Goal: Task Accomplishment & Management: Use online tool/utility

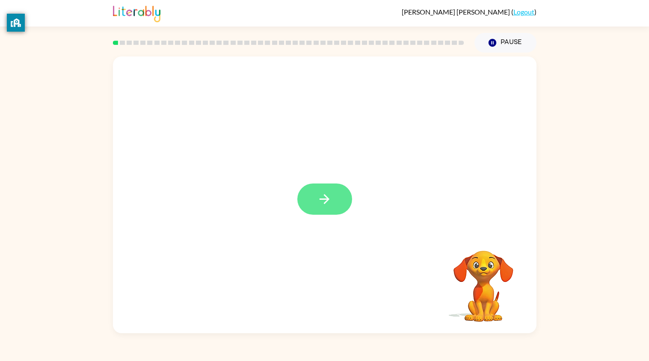
click at [321, 192] on icon "button" at bounding box center [324, 199] width 15 height 15
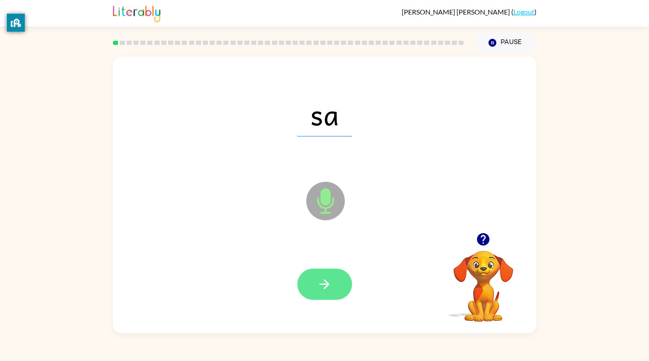
click at [315, 279] on button "button" at bounding box center [324, 284] width 55 height 31
click at [329, 290] on icon "button" at bounding box center [324, 284] width 15 height 15
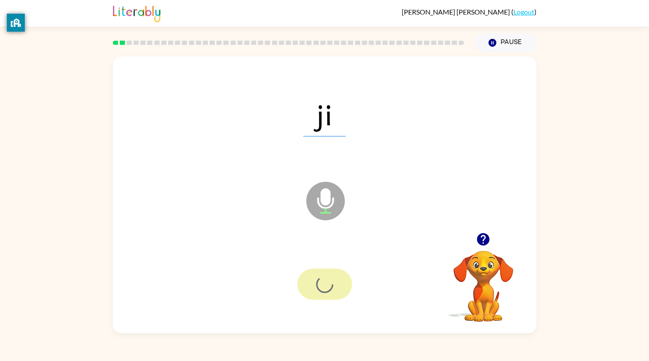
click at [337, 274] on div at bounding box center [324, 284] width 55 height 31
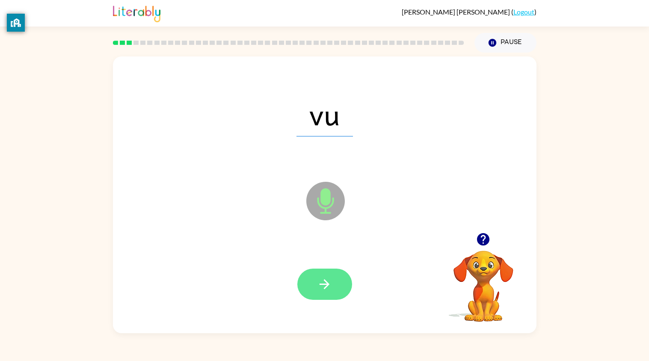
click at [336, 295] on button "button" at bounding box center [324, 284] width 55 height 31
click at [351, 279] on div at bounding box center [324, 284] width 55 height 31
click at [345, 276] on div at bounding box center [324, 284] width 55 height 31
click at [334, 294] on button "button" at bounding box center [324, 284] width 55 height 31
click at [332, 299] on div at bounding box center [324, 284] width 55 height 31
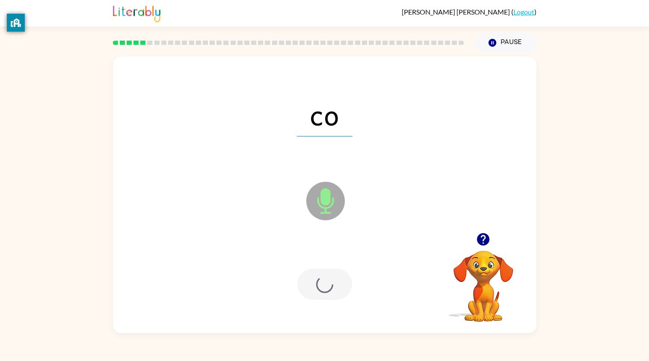
click at [313, 285] on div at bounding box center [324, 284] width 55 height 31
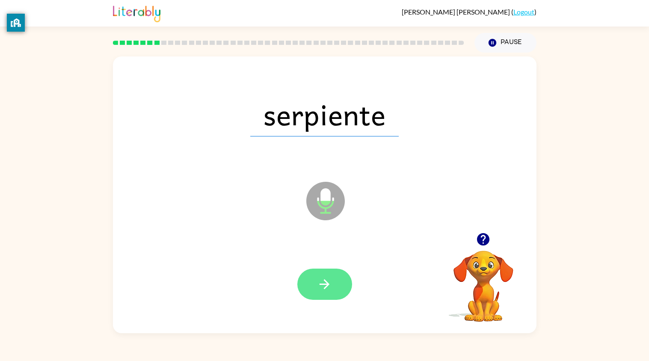
click at [308, 283] on button "button" at bounding box center [324, 284] width 55 height 31
click at [317, 280] on div at bounding box center [324, 284] width 55 height 31
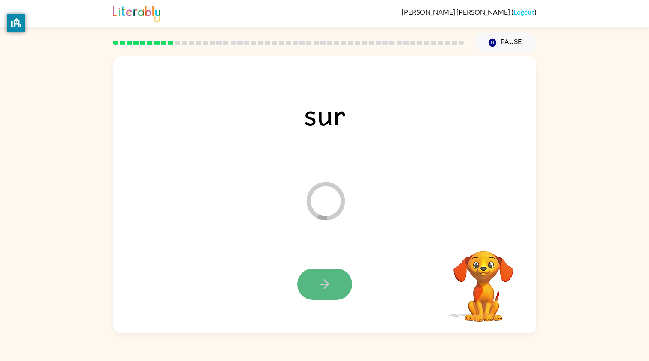
click at [307, 276] on button "button" at bounding box center [324, 284] width 55 height 31
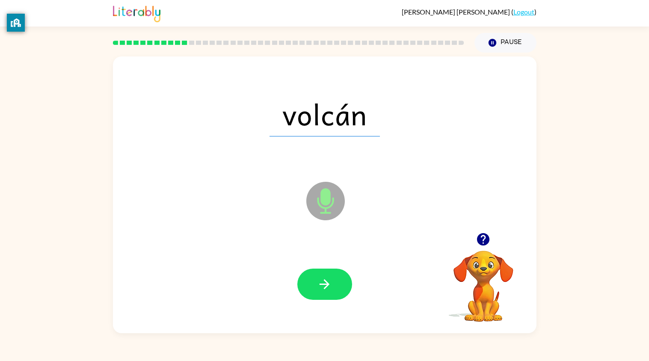
click at [483, 238] on icon "button" at bounding box center [483, 239] width 12 height 12
click at [483, 238] on video "Your browser must support playing .mp4 files to use Literably. Please try using…" at bounding box center [484, 281] width 86 height 86
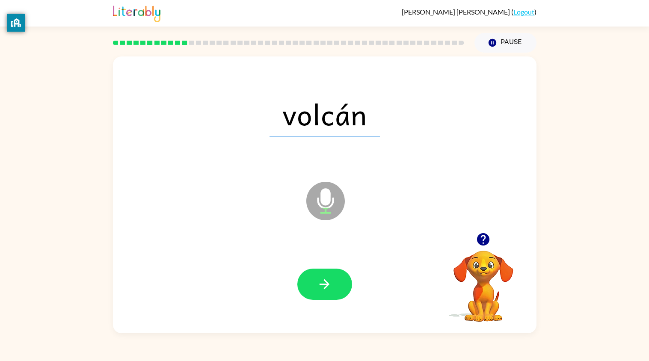
click at [483, 238] on icon "button" at bounding box center [483, 239] width 12 height 12
click at [483, 238] on video "Your browser must support playing .mp4 files to use Literably. Please try using…" at bounding box center [484, 281] width 86 height 86
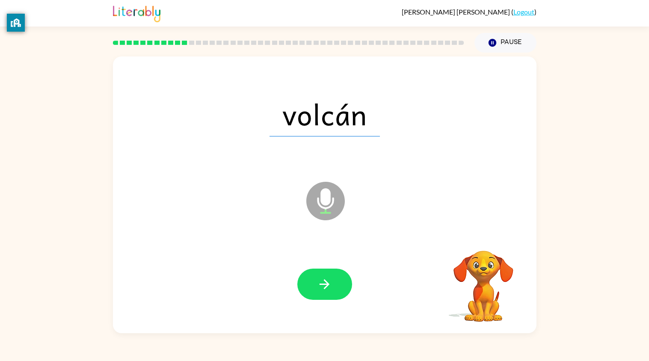
click at [483, 238] on video "Your browser must support playing .mp4 files to use Literably. Please try using…" at bounding box center [484, 281] width 86 height 86
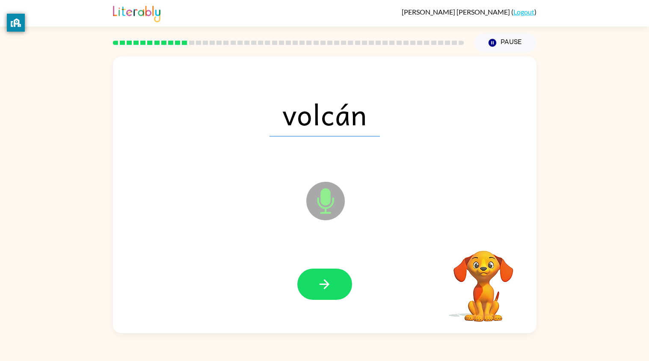
click at [483, 238] on video "Your browser must support playing .mp4 files to use Literably. Please try using…" at bounding box center [484, 281] width 86 height 86
click at [483, 238] on icon "button" at bounding box center [483, 239] width 12 height 12
click at [483, 238] on video "Your browser must support playing .mp4 files to use Literably. Please try using…" at bounding box center [484, 281] width 86 height 86
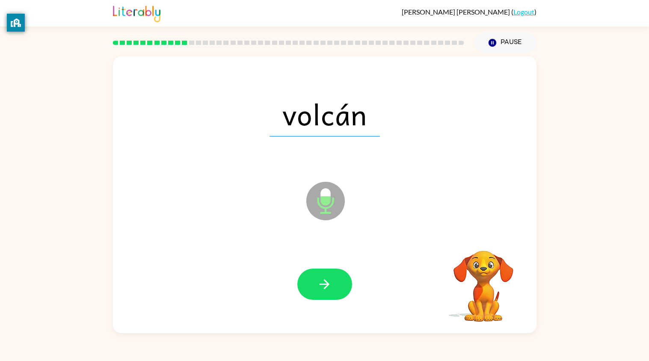
click at [483, 238] on video "Your browser must support playing .mp4 files to use Literably. Please try using…" at bounding box center [484, 281] width 86 height 86
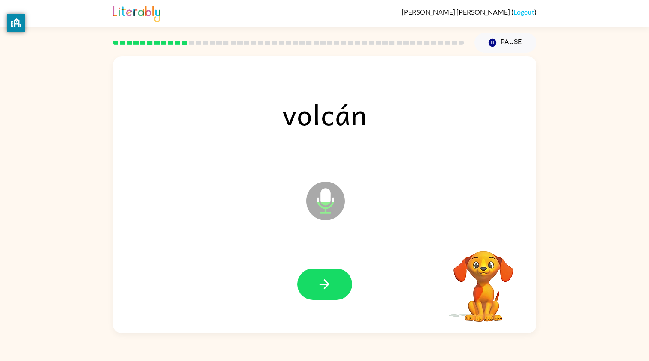
click at [483, 238] on video "Your browser must support playing .mp4 files to use Literably. Please try using…" at bounding box center [484, 281] width 86 height 86
click at [482, 238] on icon "button" at bounding box center [483, 239] width 12 height 12
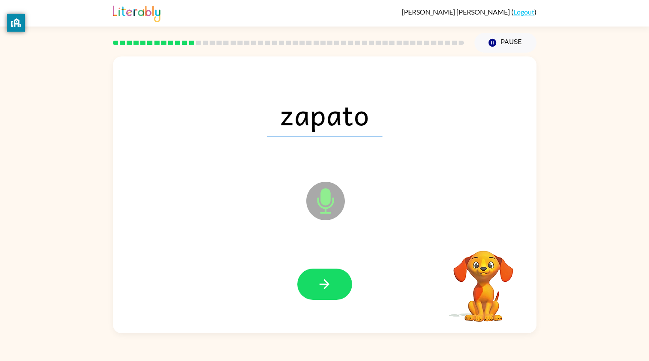
click at [482, 238] on video "Your browser must support playing .mp4 files to use Literably. Please try using…" at bounding box center [484, 281] width 86 height 86
click at [482, 238] on icon "button" at bounding box center [483, 239] width 12 height 12
click at [336, 269] on button "button" at bounding box center [324, 284] width 55 height 31
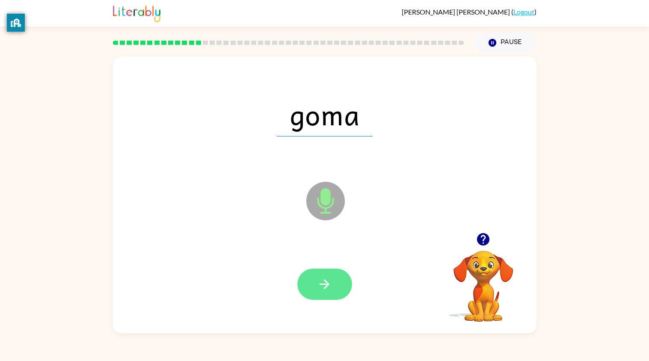
click at [315, 287] on button "button" at bounding box center [324, 284] width 55 height 31
click at [323, 293] on button "button" at bounding box center [324, 284] width 55 height 31
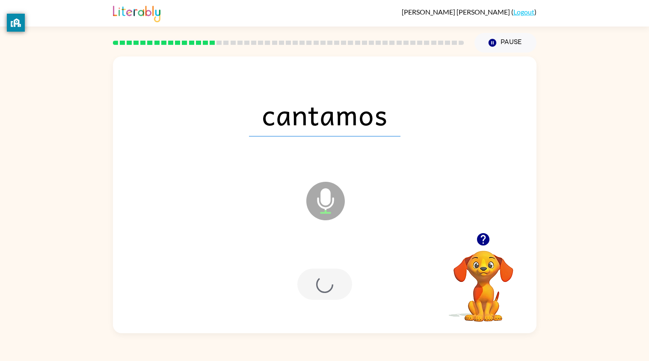
click at [337, 280] on div at bounding box center [324, 284] width 55 height 31
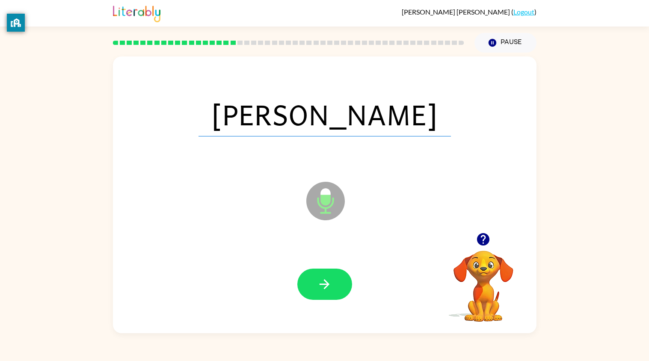
click at [364, 250] on div at bounding box center [325, 284] width 407 height 81
click at [318, 279] on icon "button" at bounding box center [324, 284] width 15 height 15
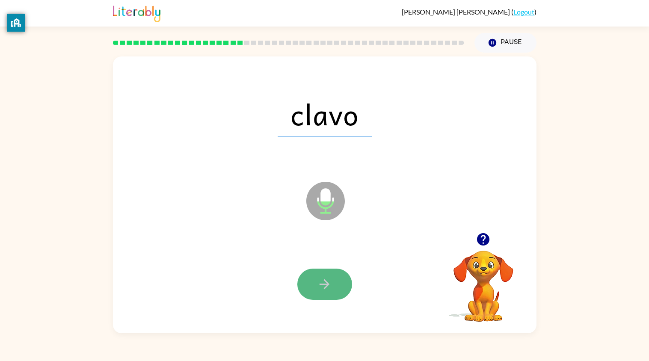
click at [318, 281] on icon "button" at bounding box center [324, 284] width 15 height 15
click at [321, 269] on button "button" at bounding box center [324, 284] width 55 height 31
click at [373, 266] on div at bounding box center [325, 284] width 407 height 81
drag, startPoint x: 465, startPoint y: 234, endPoint x: 481, endPoint y: 238, distance: 16.2
click at [481, 238] on div at bounding box center [484, 240] width 86 height 22
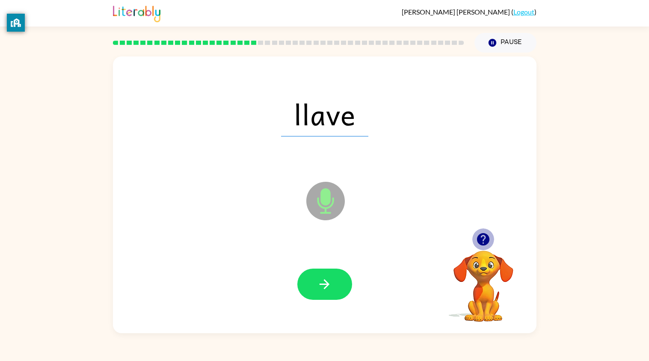
click at [484, 235] on icon "button" at bounding box center [483, 239] width 15 height 15
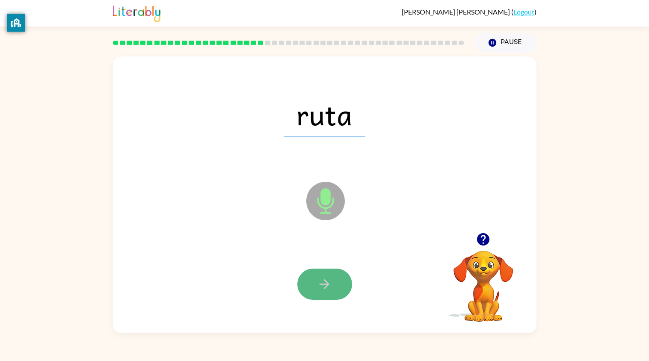
click at [339, 276] on button "button" at bounding box center [324, 284] width 55 height 31
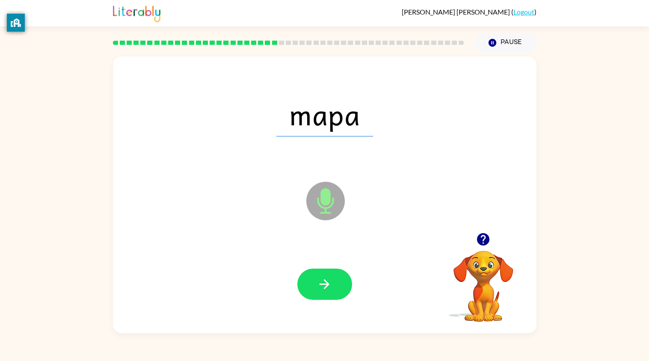
click at [312, 303] on div at bounding box center [325, 284] width 407 height 81
click at [318, 278] on icon "button" at bounding box center [324, 284] width 15 height 15
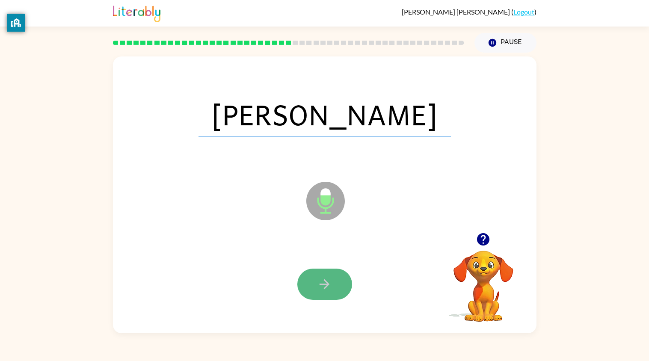
click at [318, 278] on icon "button" at bounding box center [324, 284] width 15 height 15
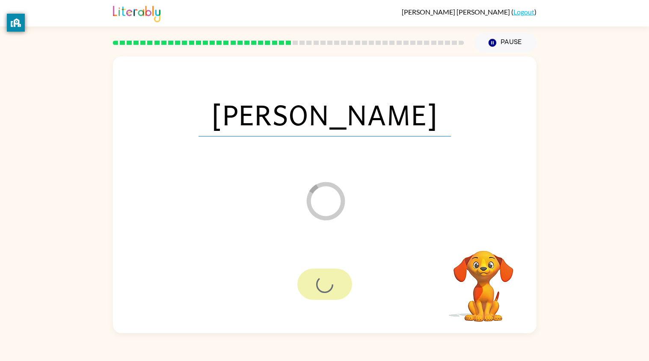
click at [317, 287] on div at bounding box center [324, 284] width 55 height 31
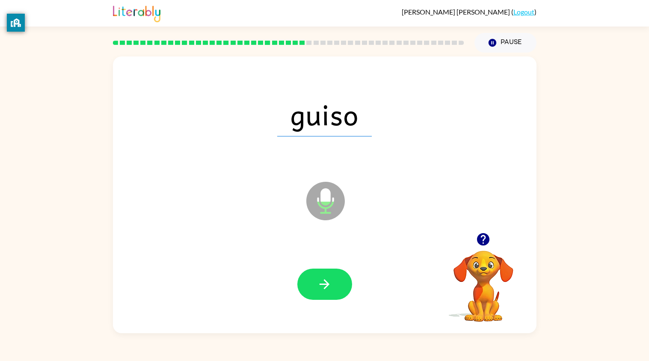
click at [318, 291] on icon "button" at bounding box center [324, 284] width 15 height 15
click at [318, 291] on div at bounding box center [324, 284] width 55 height 31
click at [318, 291] on icon "button" at bounding box center [324, 284] width 15 height 15
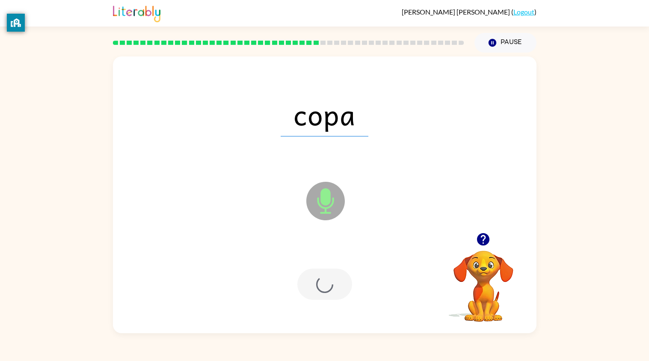
click at [318, 291] on div at bounding box center [324, 284] width 55 height 31
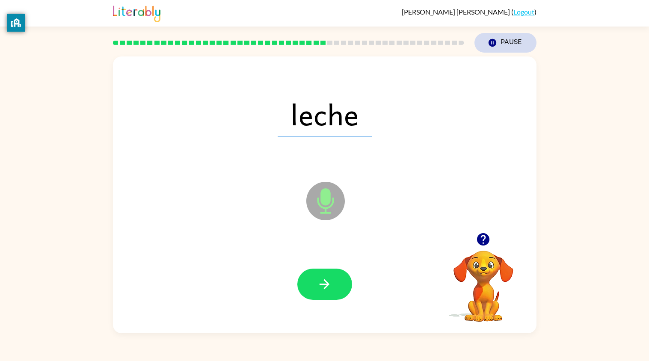
click at [514, 44] on button "Pause Pause" at bounding box center [506, 43] width 62 height 20
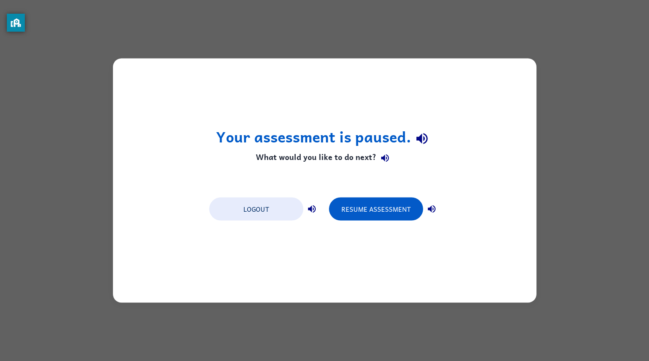
click at [529, 32] on div "Your assessment is paused. What would you like to do next? Logout Resume Assess…" at bounding box center [324, 180] width 649 height 361
click at [531, 38] on div "Your assessment is paused. What would you like to do next? Logout Resume Assess…" at bounding box center [324, 180] width 649 height 361
click at [534, 42] on div "Your assessment is paused. What would you like to do next? Logout Resume Assess…" at bounding box center [324, 180] width 649 height 361
click at [259, 218] on button "Logout" at bounding box center [256, 209] width 94 height 23
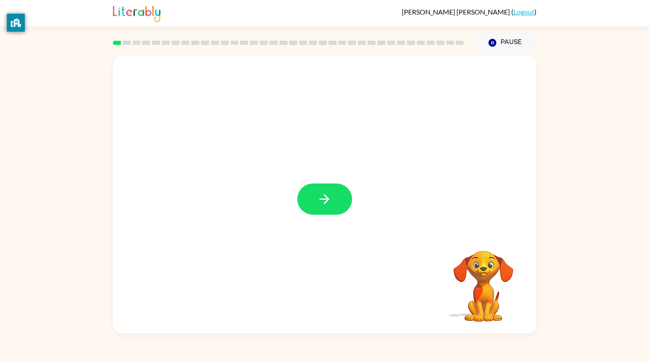
click at [285, 187] on div at bounding box center [325, 194] width 424 height 277
click at [322, 200] on icon "button" at bounding box center [325, 199] width 10 height 10
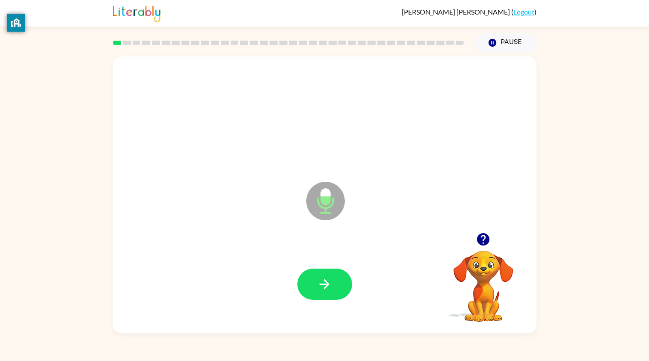
click at [324, 206] on icon at bounding box center [325, 201] width 39 height 39
click at [328, 281] on icon "button" at bounding box center [324, 284] width 15 height 15
click at [323, 286] on icon "button" at bounding box center [324, 284] width 15 height 15
click at [324, 290] on icon "button" at bounding box center [324, 284] width 15 height 15
click at [324, 291] on icon "button" at bounding box center [324, 284] width 15 height 15
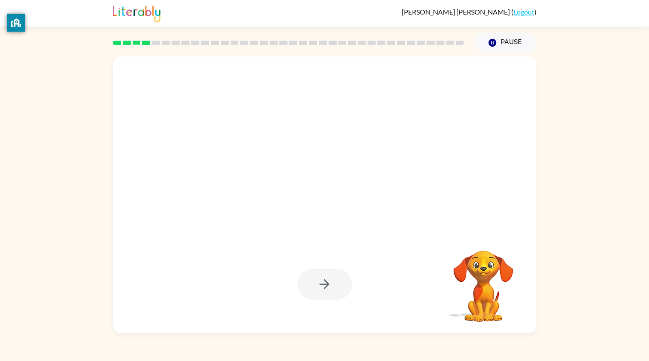
click at [323, 287] on div at bounding box center [324, 284] width 55 height 31
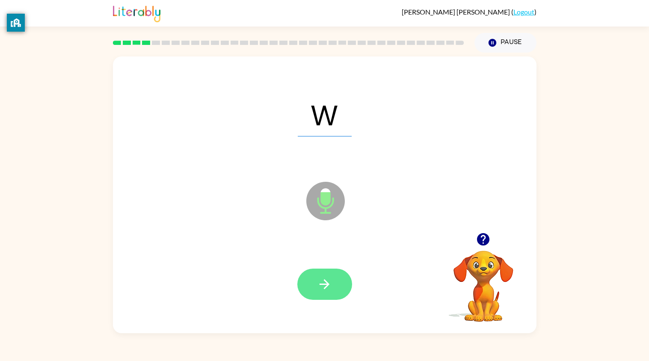
click at [323, 291] on div at bounding box center [324, 284] width 55 height 31
click at [325, 295] on button "button" at bounding box center [324, 284] width 55 height 31
click at [316, 282] on button "button" at bounding box center [324, 284] width 55 height 31
click at [313, 289] on button "button" at bounding box center [324, 284] width 55 height 31
click at [312, 299] on button "button" at bounding box center [324, 284] width 55 height 31
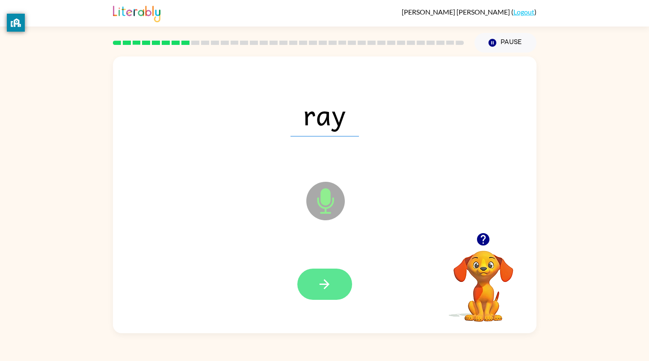
click at [318, 280] on icon "button" at bounding box center [324, 284] width 15 height 15
click at [319, 285] on icon "button" at bounding box center [324, 284] width 15 height 15
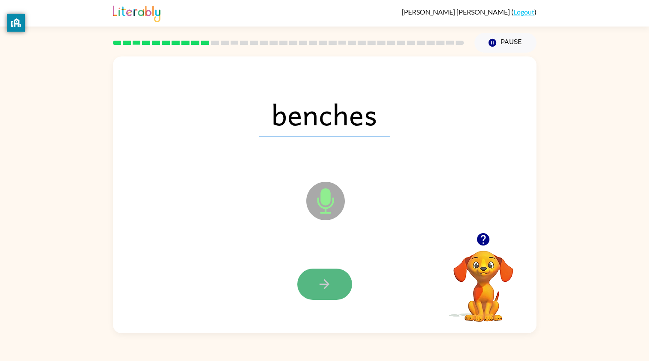
click at [318, 285] on icon "button" at bounding box center [324, 284] width 15 height 15
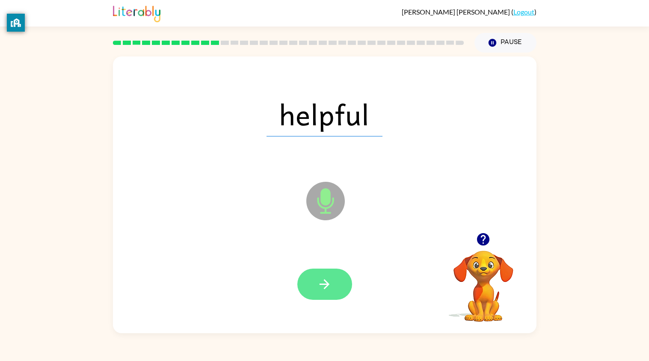
click at [319, 287] on icon "button" at bounding box center [324, 284] width 15 height 15
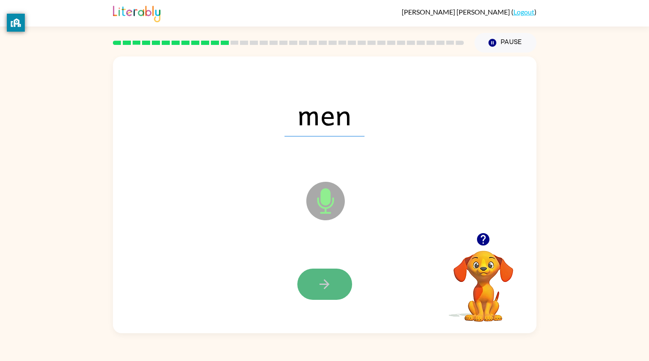
click at [321, 287] on icon "button" at bounding box center [324, 284] width 15 height 15
click at [320, 287] on icon "button" at bounding box center [324, 284] width 15 height 15
click at [321, 288] on icon "button" at bounding box center [324, 284] width 15 height 15
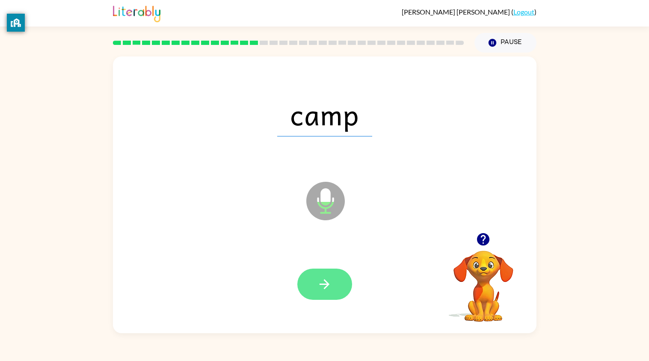
click at [318, 280] on icon "button" at bounding box center [324, 284] width 15 height 15
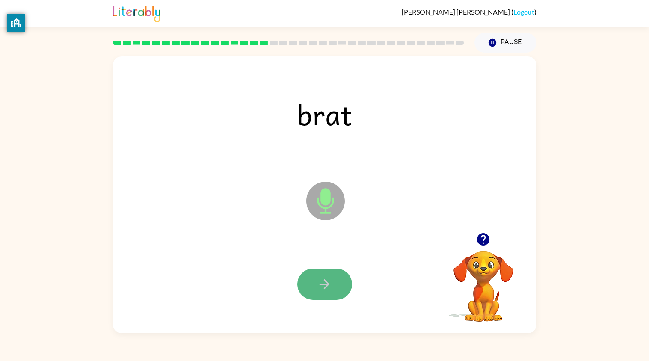
click at [318, 280] on icon "button" at bounding box center [324, 284] width 15 height 15
click at [318, 281] on icon "button" at bounding box center [324, 284] width 15 height 15
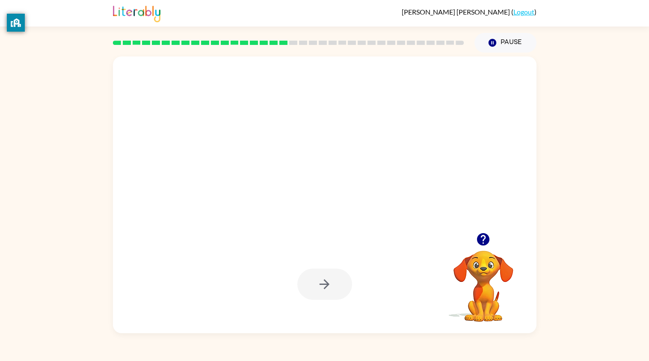
click at [320, 285] on div at bounding box center [324, 284] width 55 height 31
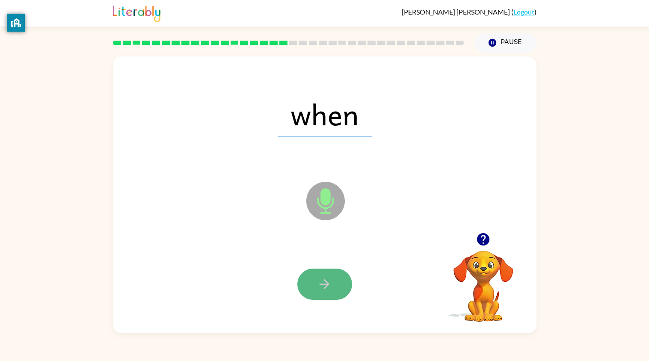
click at [319, 284] on icon "button" at bounding box center [324, 284] width 15 height 15
click at [319, 286] on icon "button" at bounding box center [324, 284] width 15 height 15
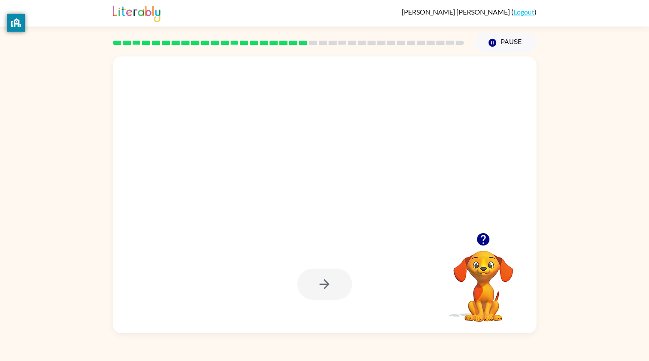
click at [319, 284] on div at bounding box center [324, 284] width 55 height 31
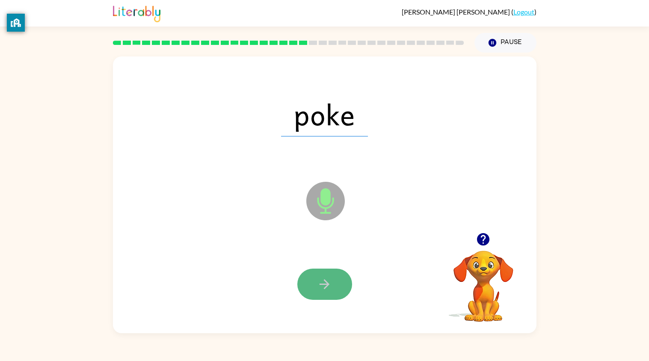
click at [319, 283] on icon "button" at bounding box center [324, 284] width 15 height 15
click at [319, 281] on icon "button" at bounding box center [324, 284] width 15 height 15
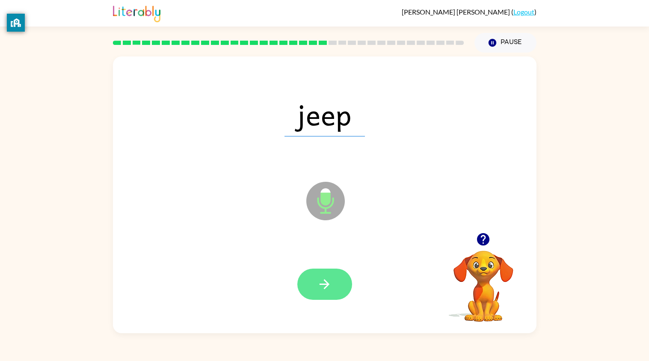
click at [321, 281] on icon "button" at bounding box center [324, 284] width 15 height 15
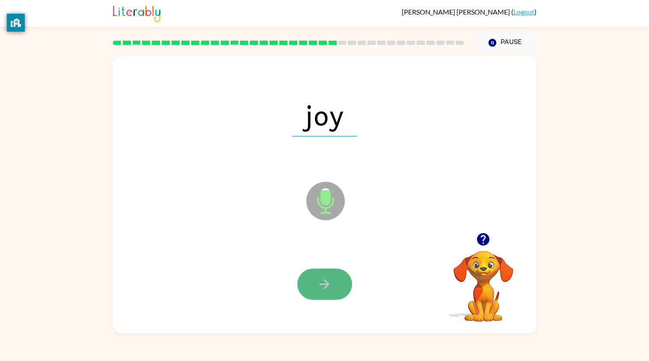
click at [322, 283] on icon "button" at bounding box center [324, 284] width 15 height 15
click at [322, 285] on icon "button" at bounding box center [324, 284] width 15 height 15
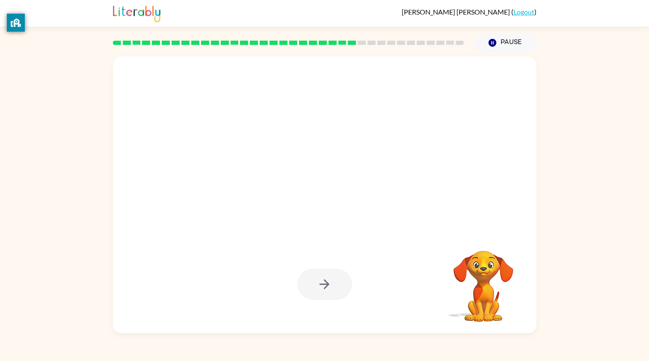
click at [324, 286] on div at bounding box center [324, 284] width 55 height 31
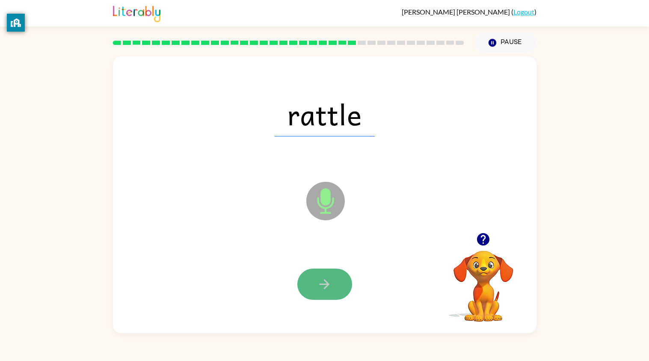
click at [324, 285] on icon "button" at bounding box center [325, 284] width 10 height 10
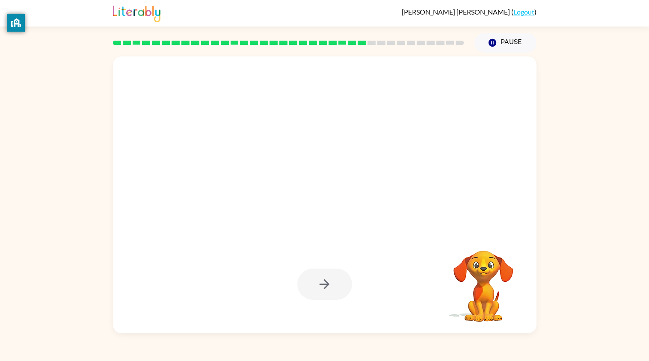
click at [324, 288] on div at bounding box center [324, 284] width 55 height 31
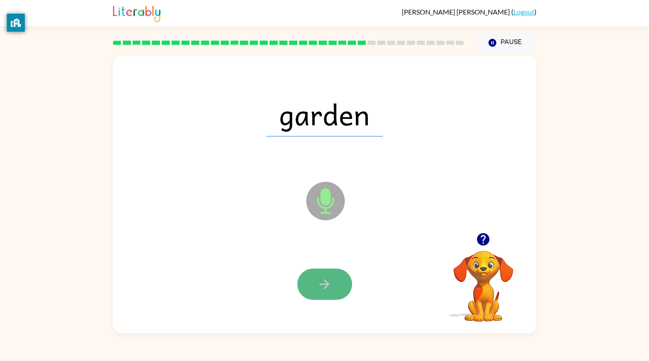
drag, startPoint x: 328, startPoint y: 288, endPoint x: 330, endPoint y: 296, distance: 7.5
click at [330, 296] on button "button" at bounding box center [324, 284] width 55 height 31
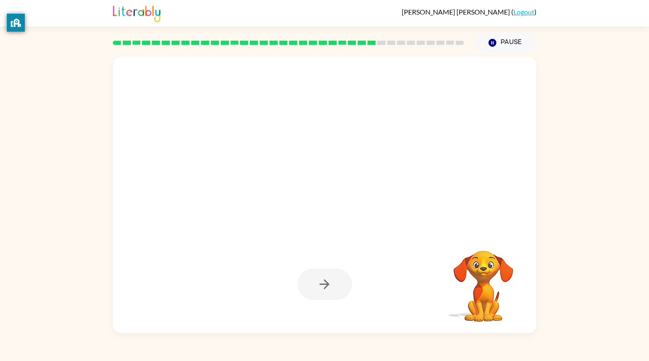
click at [331, 300] on div at bounding box center [324, 284] width 55 height 31
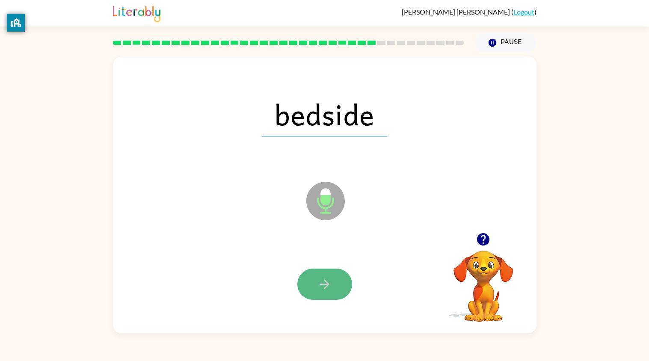
click at [331, 298] on button "button" at bounding box center [324, 284] width 55 height 31
click at [329, 289] on icon "button" at bounding box center [324, 284] width 15 height 15
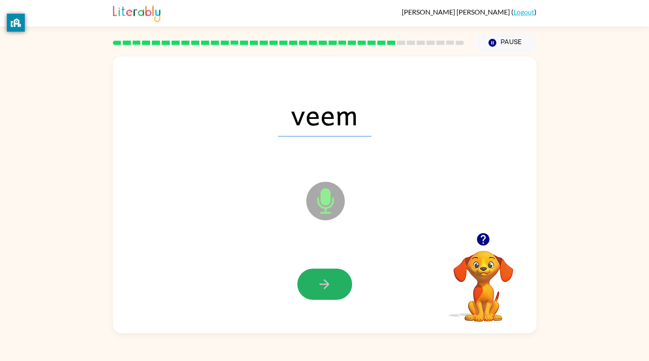
click at [329, 289] on icon "button" at bounding box center [324, 284] width 15 height 15
click at [333, 293] on button "button" at bounding box center [324, 284] width 55 height 31
click at [334, 297] on button "button" at bounding box center [324, 284] width 55 height 31
click at [333, 284] on button "button" at bounding box center [324, 284] width 55 height 31
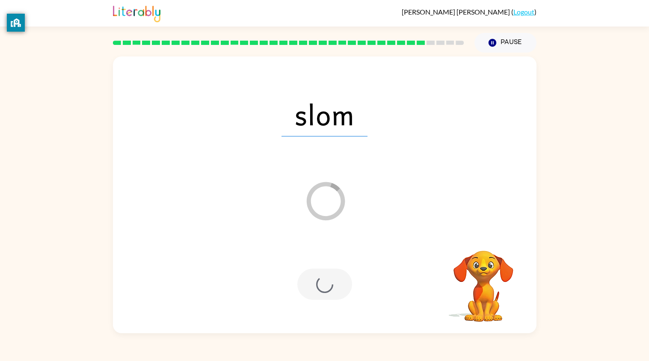
click at [334, 288] on div at bounding box center [324, 284] width 55 height 31
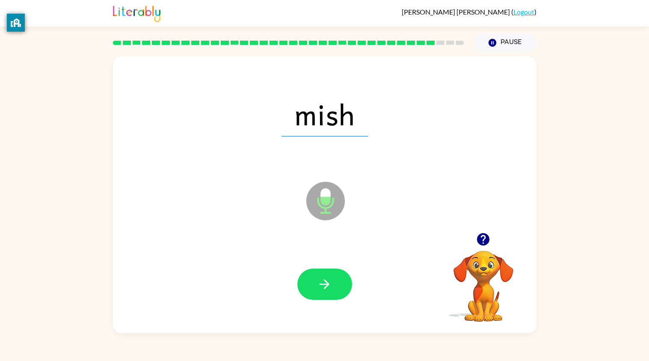
click at [335, 288] on button "button" at bounding box center [324, 284] width 55 height 31
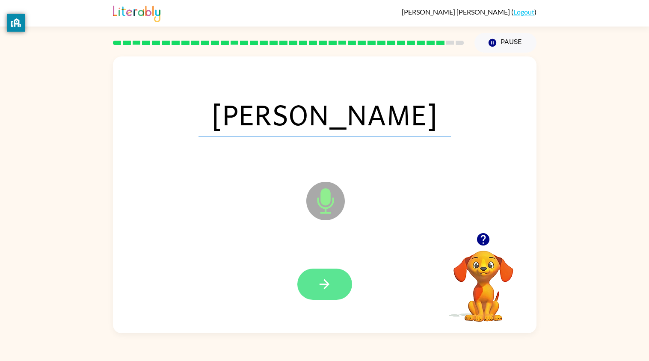
click at [338, 292] on button "button" at bounding box center [324, 284] width 55 height 31
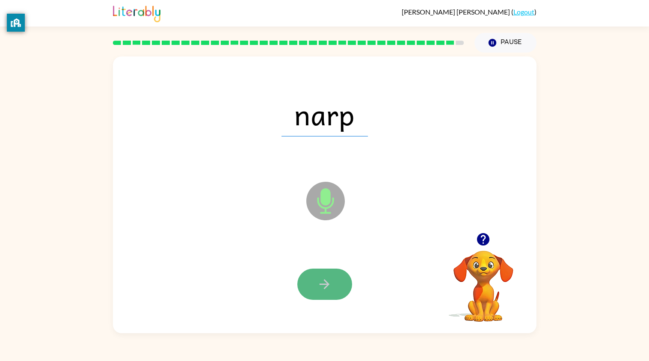
click at [327, 269] on button "button" at bounding box center [324, 284] width 55 height 31
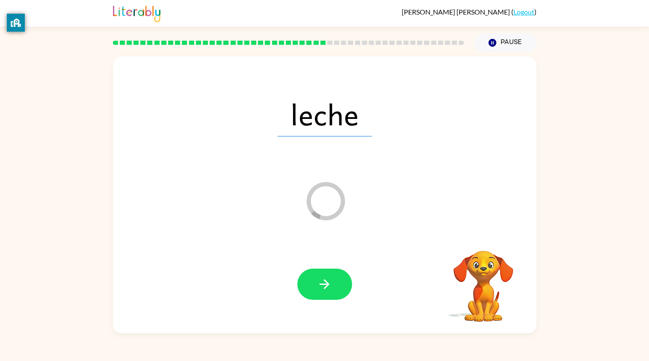
click at [598, 136] on div "leche Loader Your response is being sent to our graders Your browser must suppo…" at bounding box center [324, 193] width 649 height 281
click at [598, 136] on div "cima Microphone The Microphone is here when it is your turn to talk Your browse…" at bounding box center [324, 193] width 649 height 281
click at [598, 136] on div "cima Loader Your response is being sent to our graders Your browser must suppor…" at bounding box center [324, 193] width 649 height 281
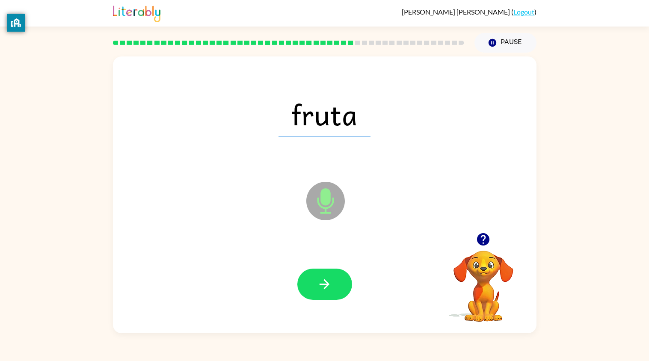
click at [603, 138] on div "fruta Microphone The Microphone is here when it is your turn to talk Your brows…" at bounding box center [324, 193] width 649 height 281
click at [591, 142] on div "fruta Microphone The Microphone is here when it is your turn to talk Your brows…" at bounding box center [324, 193] width 649 height 281
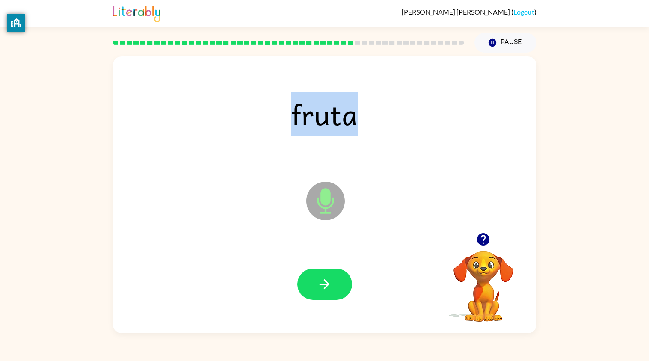
click at [591, 142] on div "fruta Microphone The Microphone is here when it is your turn to talk Your brows…" at bounding box center [324, 193] width 649 height 281
click at [315, 120] on span "fruta" at bounding box center [325, 114] width 92 height 45
drag, startPoint x: 285, startPoint y: 106, endPoint x: 357, endPoint y: 118, distance: 72.9
click at [357, 118] on span "fruta" at bounding box center [325, 114] width 92 height 45
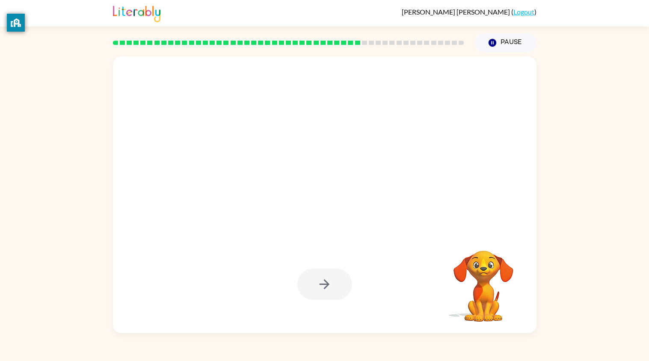
click at [514, 341] on div "David Nava Mendoza ( Logout ) Pause Pause Your browser must support playing .mp…" at bounding box center [324, 180] width 649 height 361
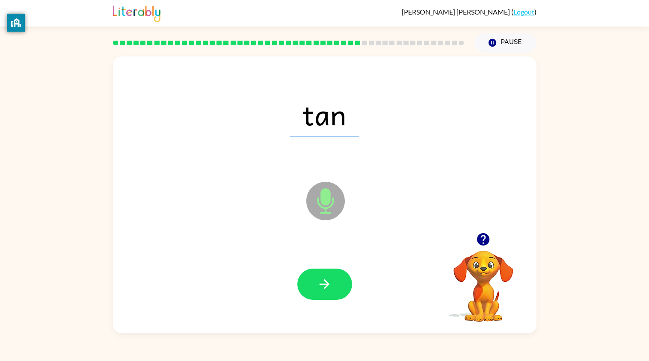
click at [478, 274] on video "Your browser must support playing .mp4 files to use Literably. Please try using…" at bounding box center [484, 281] width 86 height 86
click at [482, 243] on icon "button" at bounding box center [483, 239] width 12 height 12
click at [315, 285] on button "button" at bounding box center [324, 284] width 55 height 31
click at [314, 284] on button "button" at bounding box center [324, 284] width 55 height 31
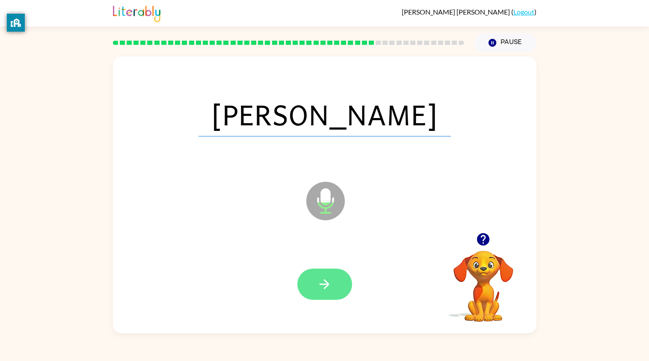
click at [314, 287] on button "button" at bounding box center [324, 284] width 55 height 31
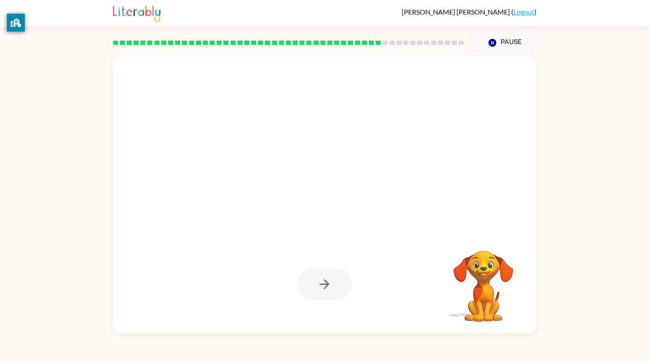
click at [314, 287] on div at bounding box center [324, 284] width 55 height 31
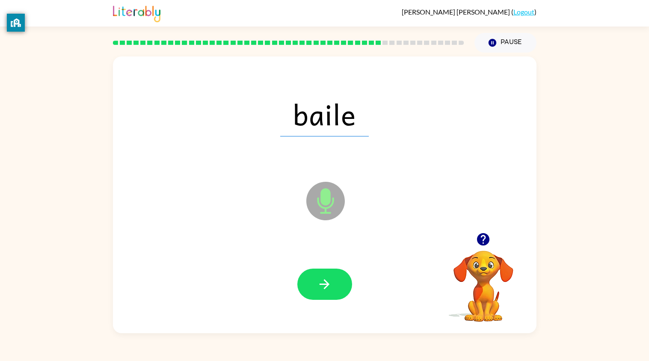
click at [314, 287] on button "button" at bounding box center [324, 284] width 55 height 31
click at [314, 287] on div at bounding box center [324, 284] width 55 height 31
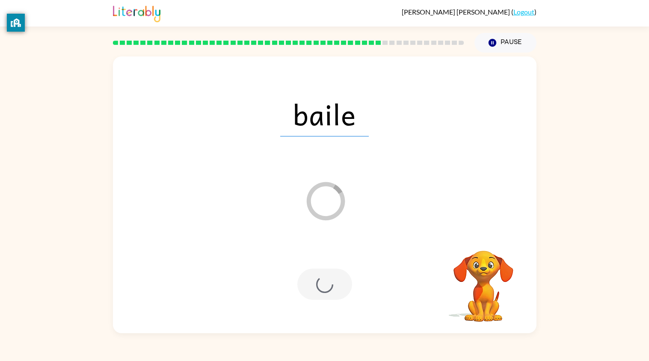
click at [314, 287] on div at bounding box center [324, 284] width 55 height 31
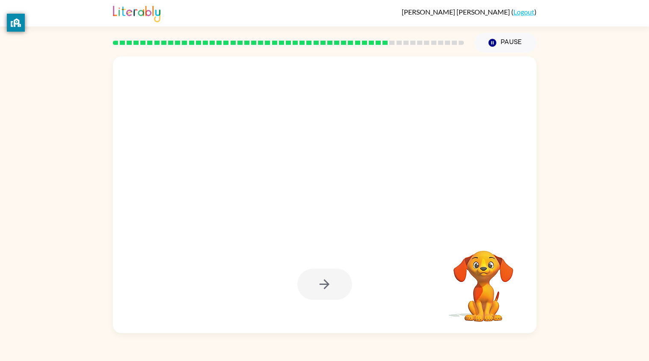
click at [314, 287] on div at bounding box center [324, 284] width 55 height 31
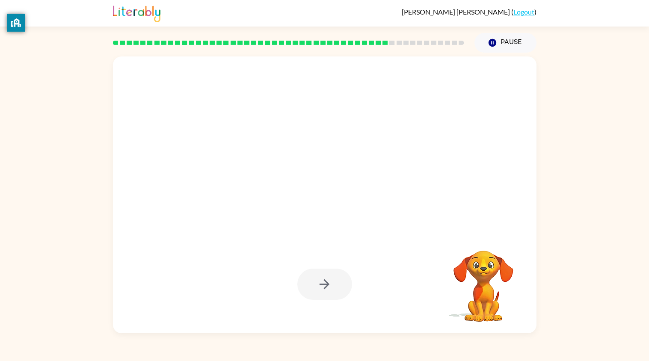
drag, startPoint x: 314, startPoint y: 287, endPoint x: 315, endPoint y: 293, distance: 5.6
click at [315, 293] on div at bounding box center [324, 284] width 55 height 31
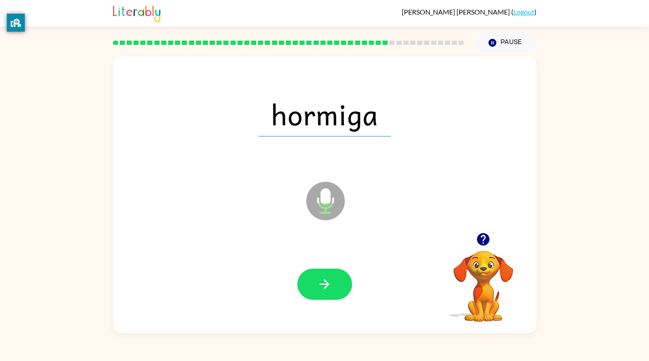
drag, startPoint x: 314, startPoint y: 292, endPoint x: 315, endPoint y: 301, distance: 9.5
click at [315, 301] on div at bounding box center [325, 284] width 407 height 81
click at [316, 301] on div at bounding box center [325, 284] width 407 height 81
drag, startPoint x: 316, startPoint y: 301, endPoint x: 318, endPoint y: 312, distance: 11.0
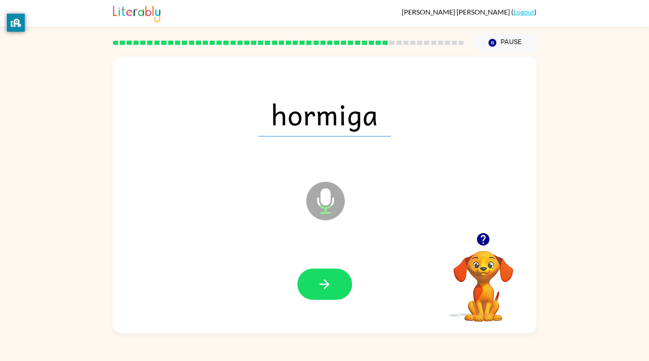
click at [318, 312] on div at bounding box center [325, 284] width 407 height 81
drag, startPoint x: 318, startPoint y: 312, endPoint x: 314, endPoint y: 333, distance: 21.4
click at [314, 333] on div "hormiga Microphone The Microphone is here when it is your turn to talk" at bounding box center [325, 194] width 424 height 277
click at [327, 294] on button "button" at bounding box center [324, 284] width 55 height 31
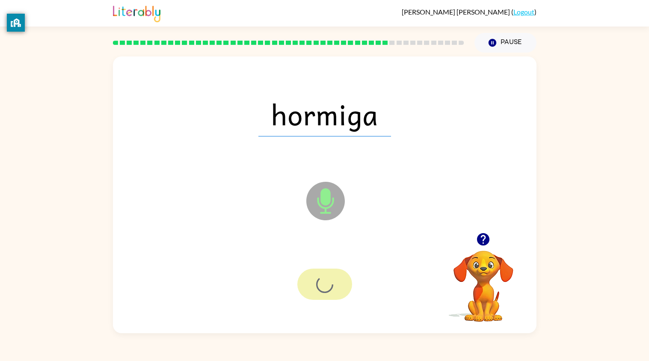
click at [327, 294] on div at bounding box center [324, 284] width 55 height 31
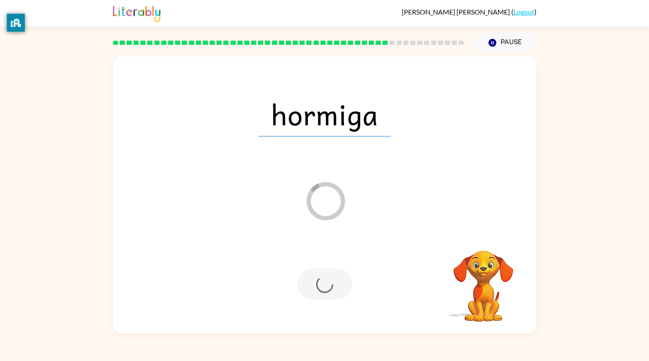
click at [327, 294] on div at bounding box center [324, 284] width 55 height 31
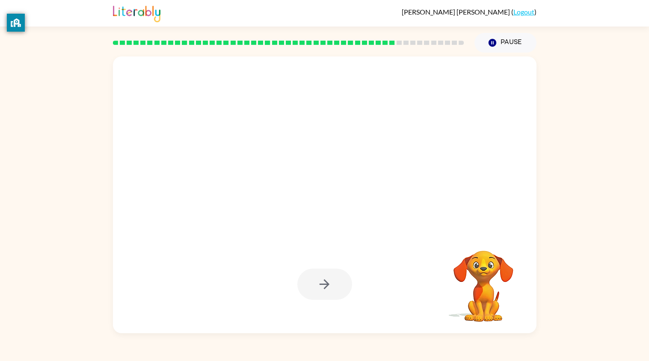
click at [327, 297] on div at bounding box center [324, 284] width 55 height 31
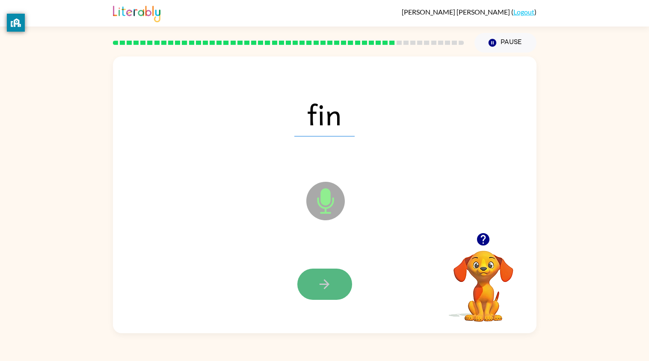
click at [323, 277] on icon "button" at bounding box center [324, 284] width 15 height 15
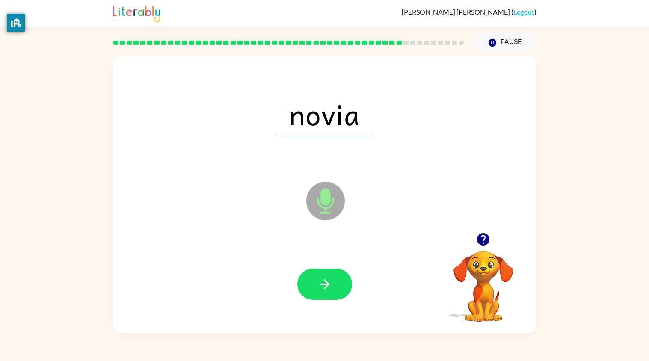
click at [326, 279] on icon "button" at bounding box center [324, 284] width 15 height 15
click at [331, 282] on div at bounding box center [324, 284] width 55 height 31
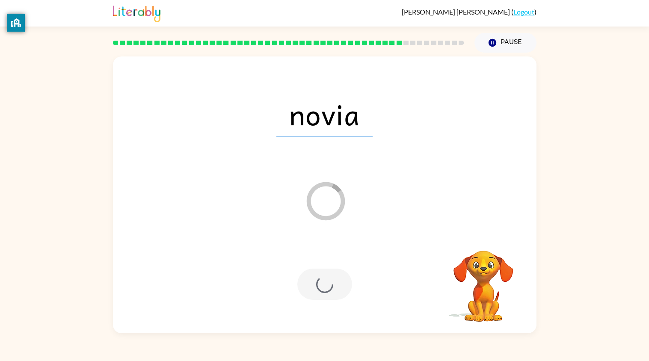
click at [331, 282] on div at bounding box center [324, 284] width 55 height 31
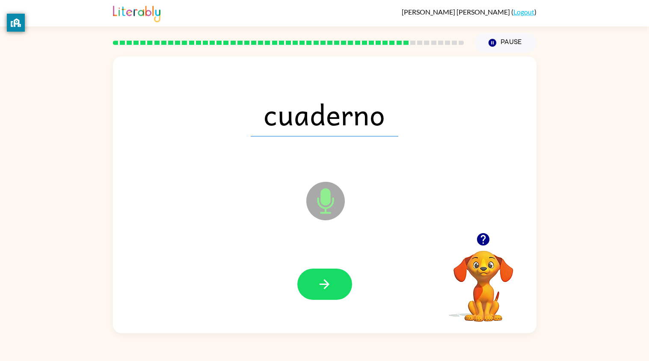
click at [331, 282] on icon "button" at bounding box center [324, 284] width 15 height 15
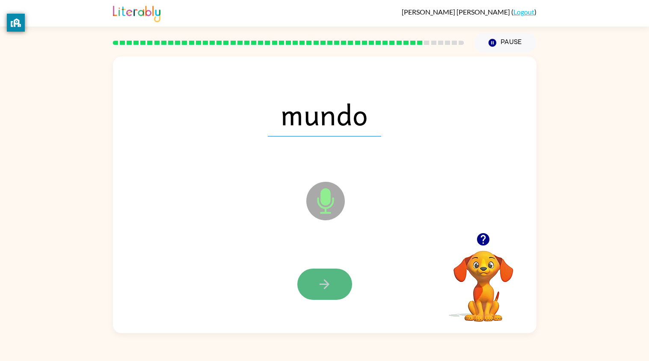
click at [311, 277] on button "button" at bounding box center [324, 284] width 55 height 31
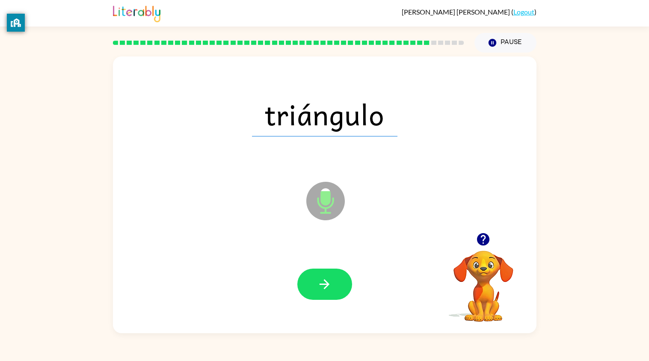
click at [311, 276] on button "button" at bounding box center [324, 284] width 55 height 31
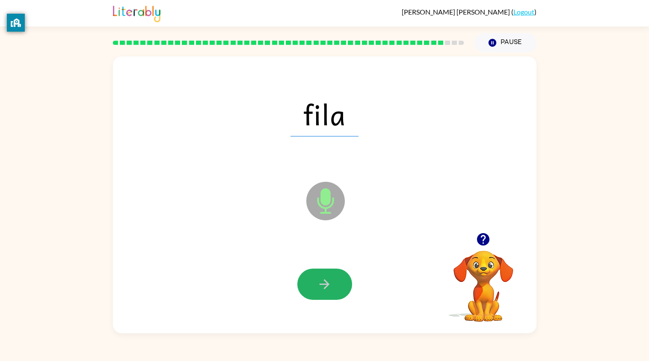
click at [311, 276] on button "button" at bounding box center [324, 284] width 55 height 31
